Goal: Navigation & Orientation: Find specific page/section

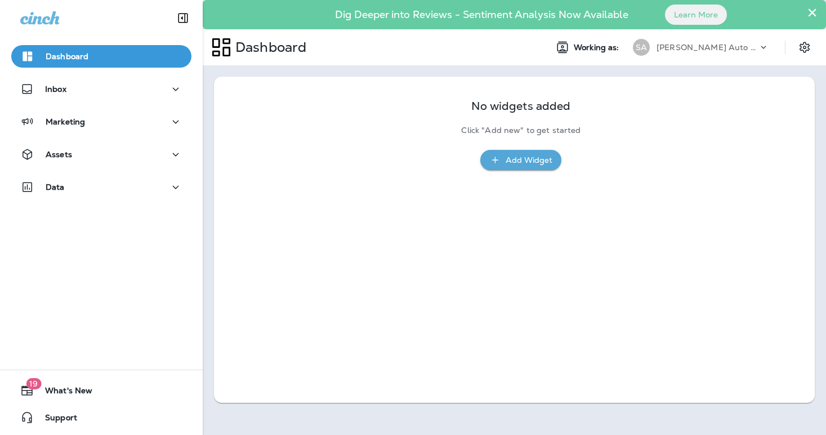
click at [697, 57] on div "[PERSON_NAME] Auto Service & Tire Pros" at bounding box center [701, 47] width 150 height 23
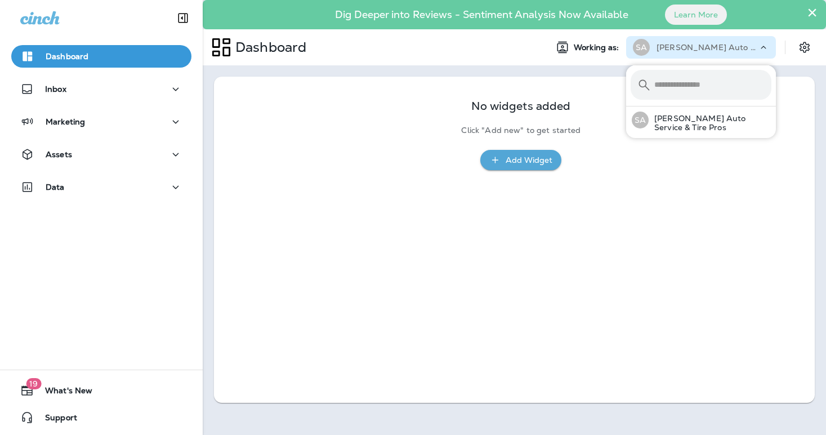
click at [698, 57] on div "[PERSON_NAME] Auto Service & Tire Pros" at bounding box center [701, 47] width 150 height 23
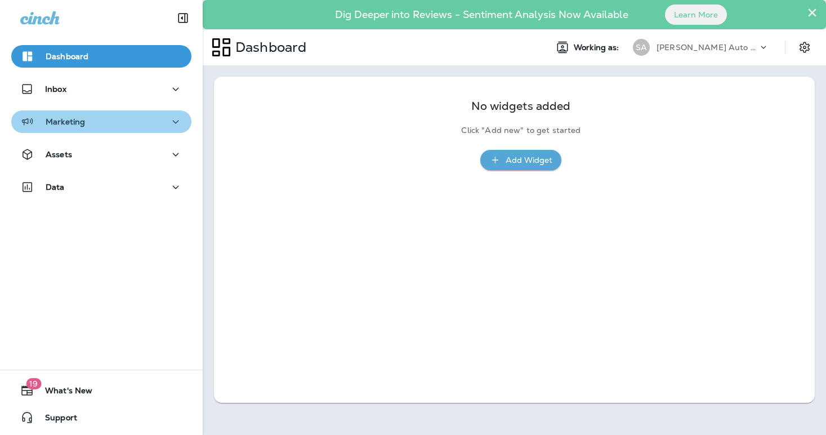
click at [124, 123] on div "Marketing" at bounding box center [101, 122] width 162 height 14
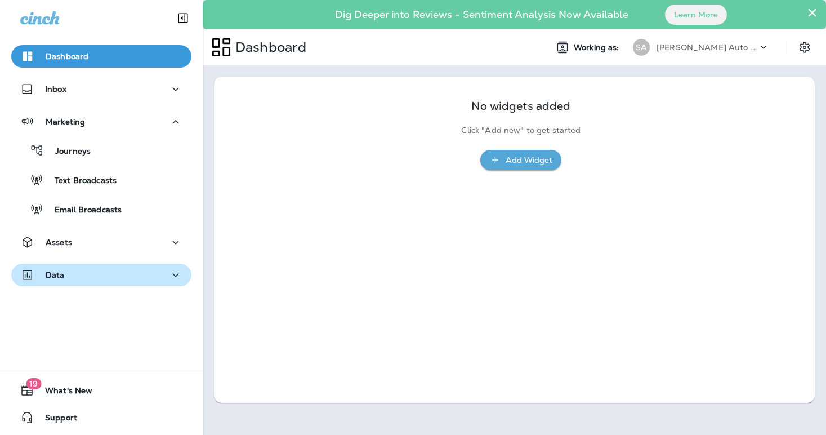
click at [112, 270] on div "Data" at bounding box center [101, 275] width 162 height 14
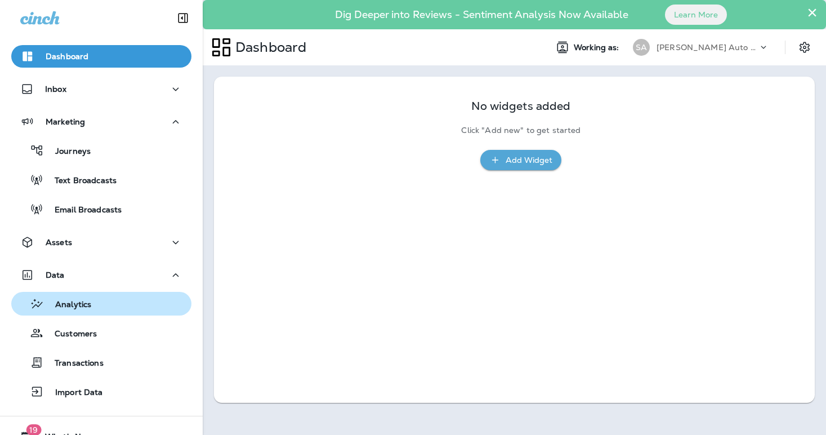
click at [114, 304] on div "Analytics" at bounding box center [101, 303] width 171 height 17
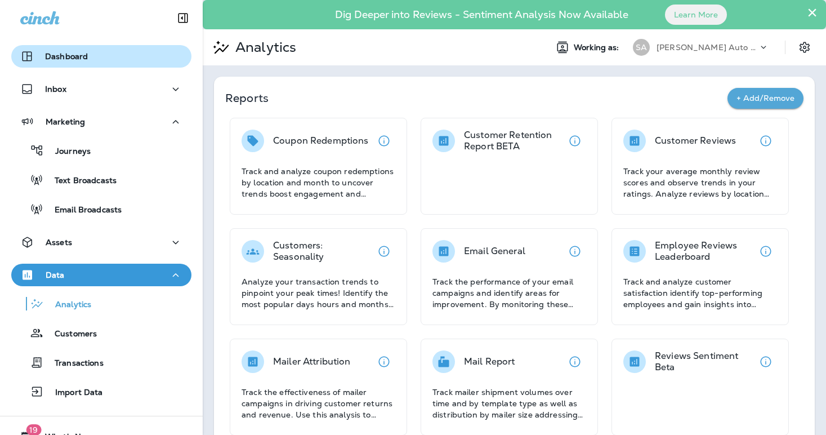
click at [127, 54] on div "Dashboard" at bounding box center [101, 57] width 162 height 14
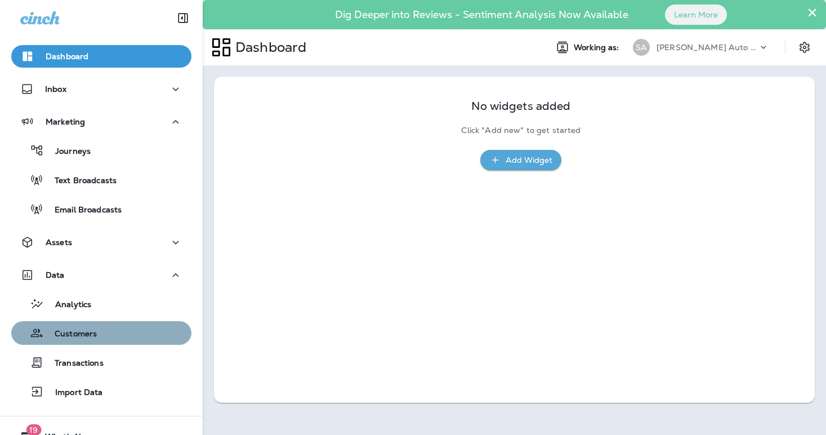
click at [133, 332] on div "Customers" at bounding box center [101, 332] width 171 height 17
